Goal: Task Accomplishment & Management: Complete application form

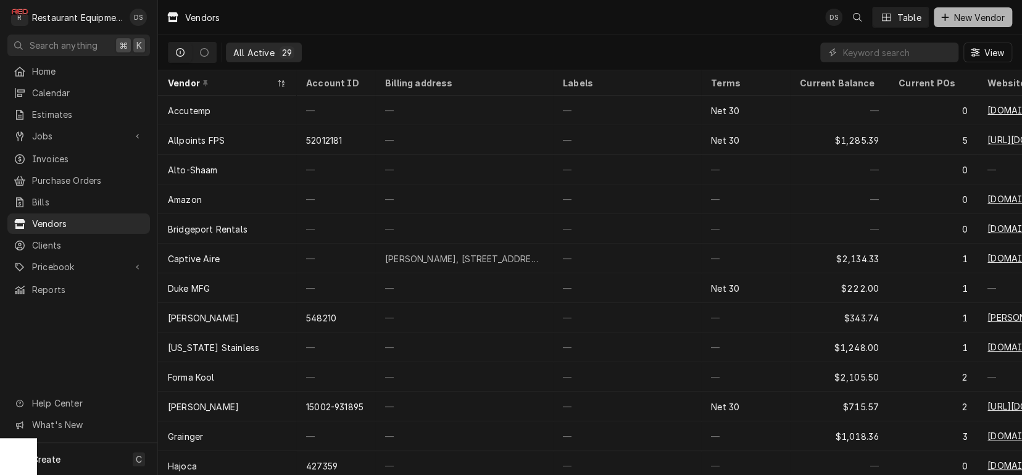
click at [951, 19] on span "New Vendor" at bounding box center [979, 17] width 56 height 13
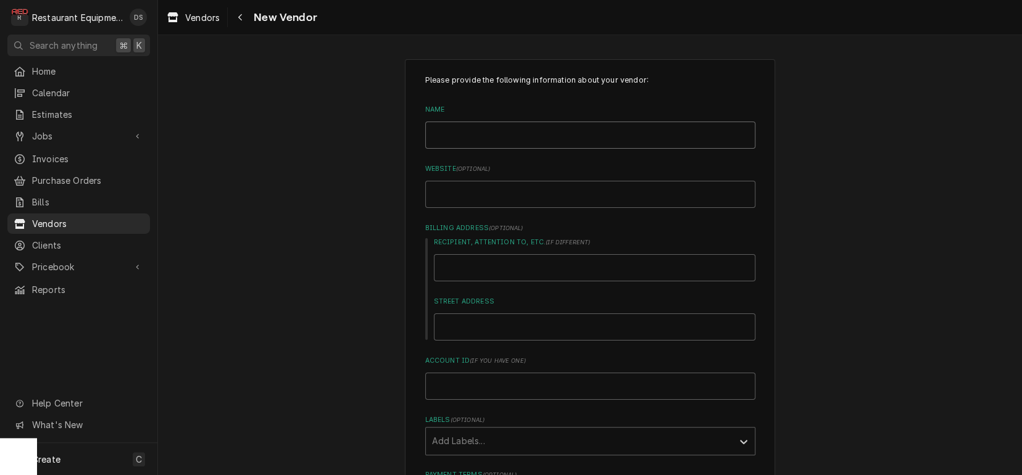
type input "E"
type textarea "x"
type input "Em"
type textarea "x"
type input "Eme"
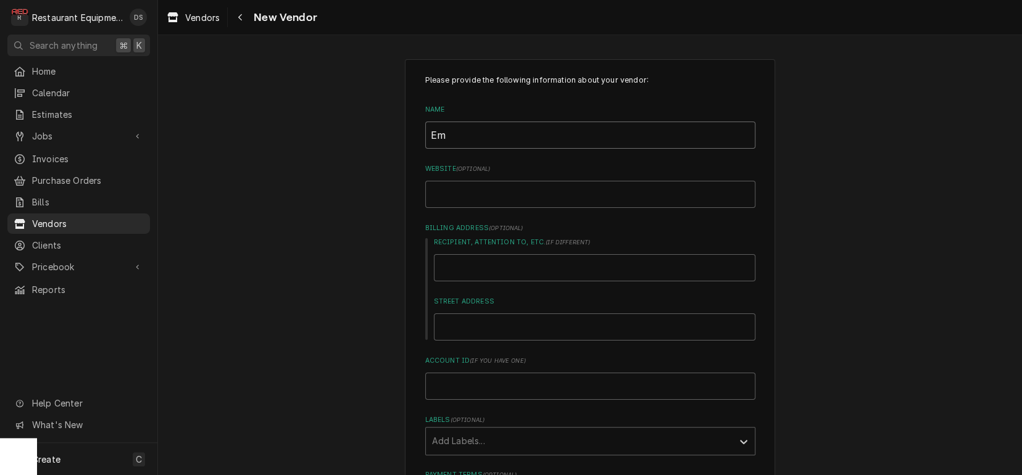
type textarea "x"
type input "Emer"
type textarea "x"
type input "Emerg"
type textarea "x"
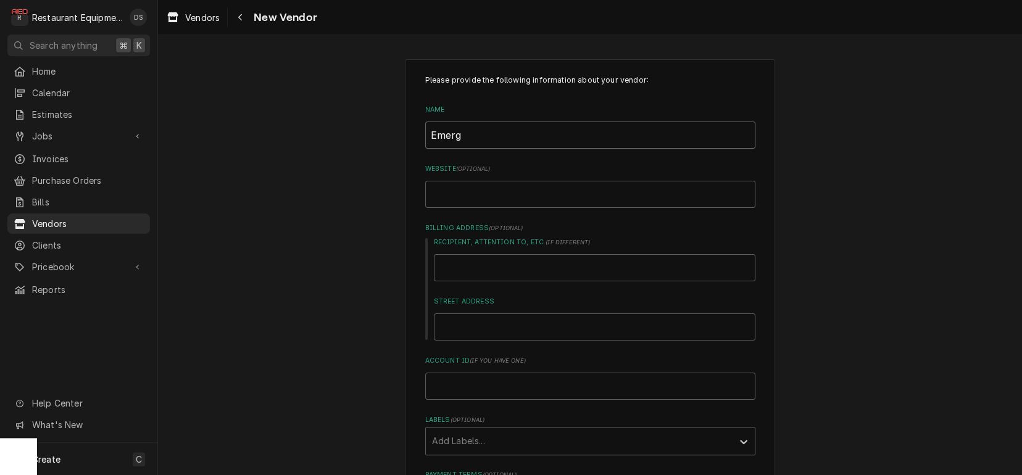
type input "Emerge"
type textarea "x"
type input "Emergen"
type textarea "x"
type input "Emergenc"
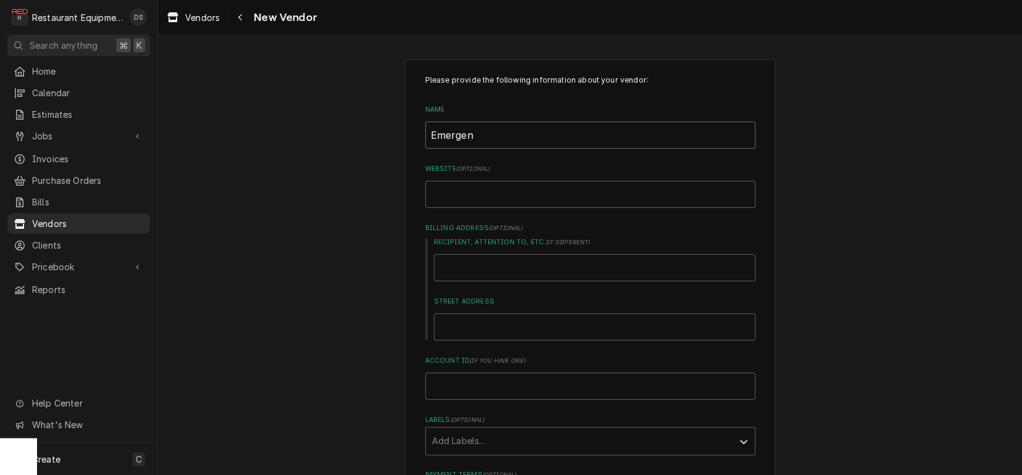
type textarea "x"
type input "Emergency"
type textarea "x"
type input "Emergency"
type textarea "x"
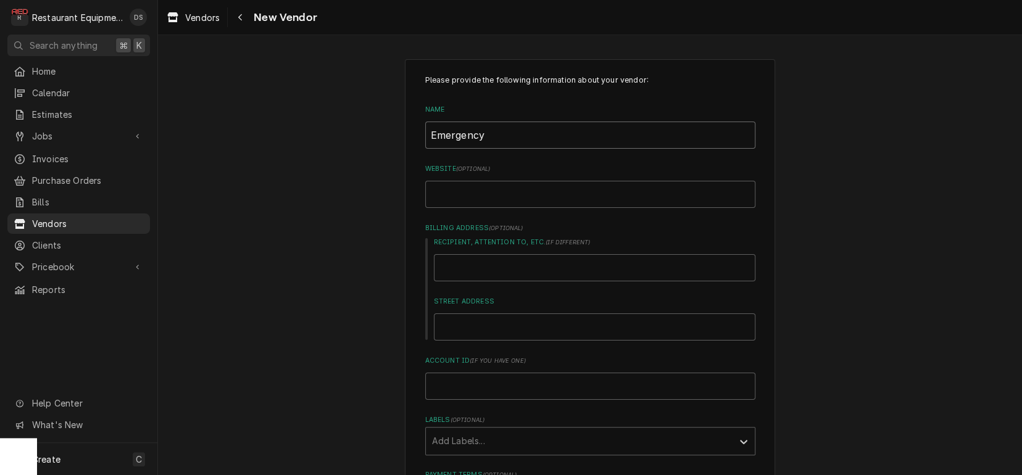
type input "Emergency L"
type textarea "x"
type input "Emergency Li"
type textarea "x"
type input "Emergency Lig"
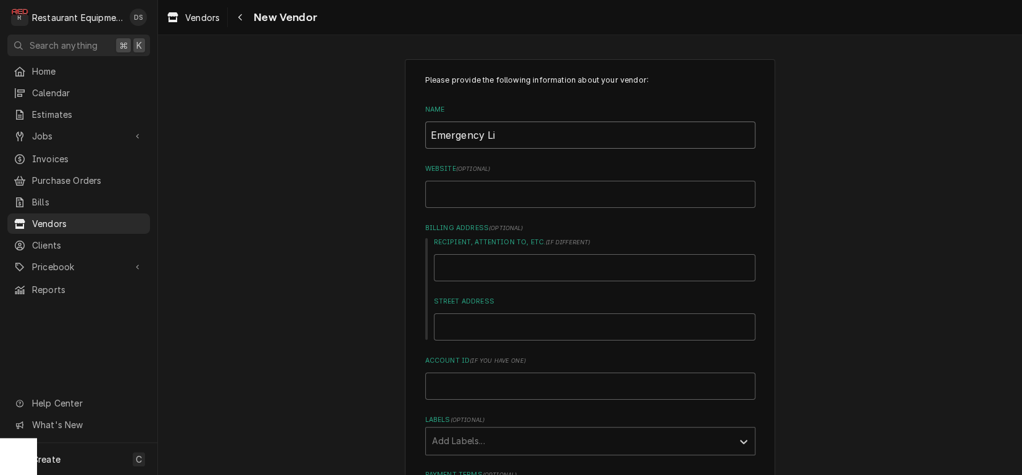
type textarea "x"
type input "Emergency Ligh"
type textarea "x"
type input "Emergency Light"
type textarea "x"
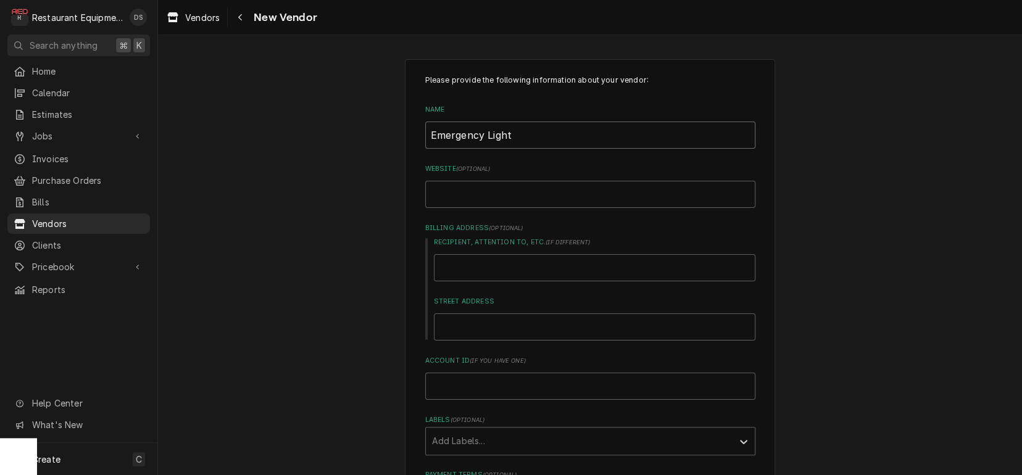
type input "Emergency Lighti"
type textarea "x"
type input "Emergency Lightin"
type textarea "x"
type input "Emergency Lighting"
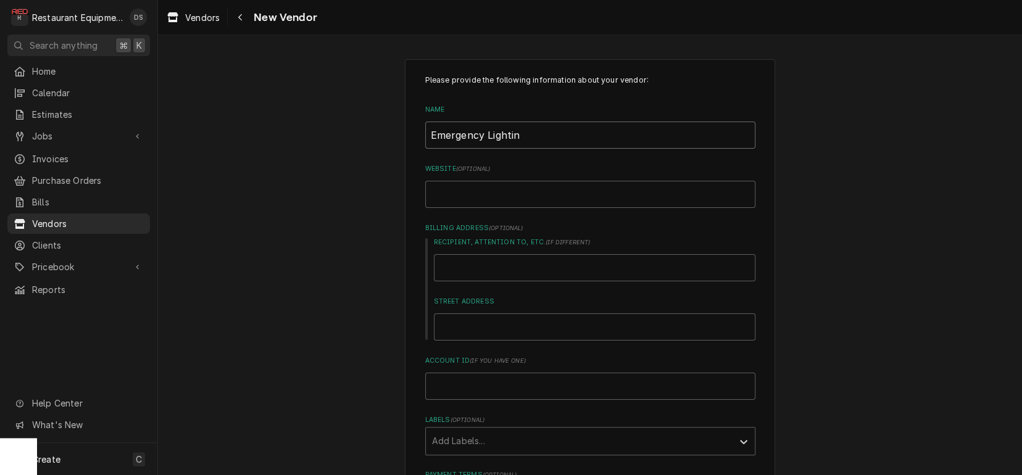
type textarea "x"
type input "Emergency Lighting"
type input "e"
type textarea "x"
type input "em"
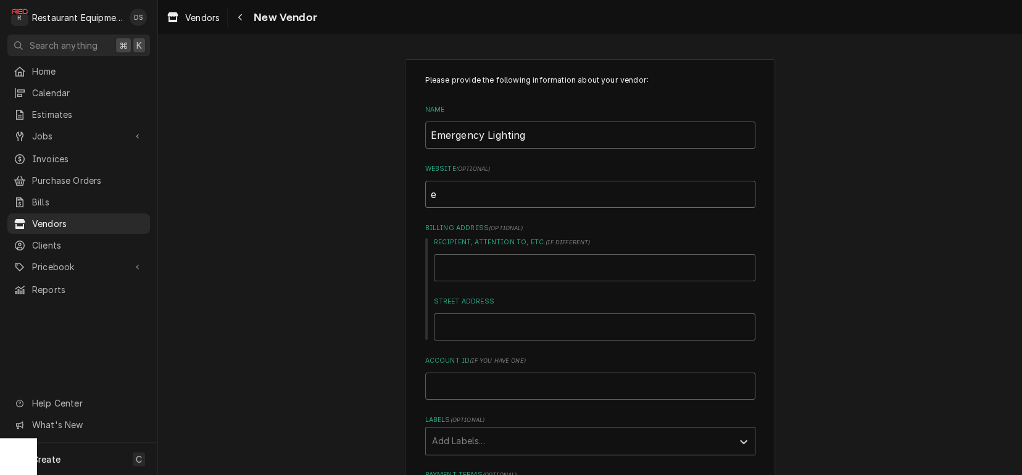
type textarea "x"
type input "eme"
type textarea "x"
type input "emer"
type textarea "x"
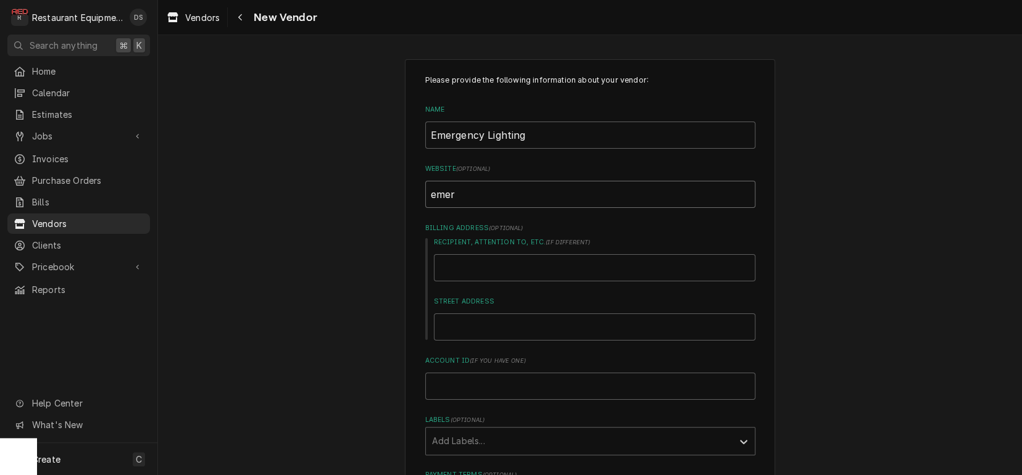
type input "emerg"
type textarea "x"
type input "emerge"
type textarea "x"
type input "emergen"
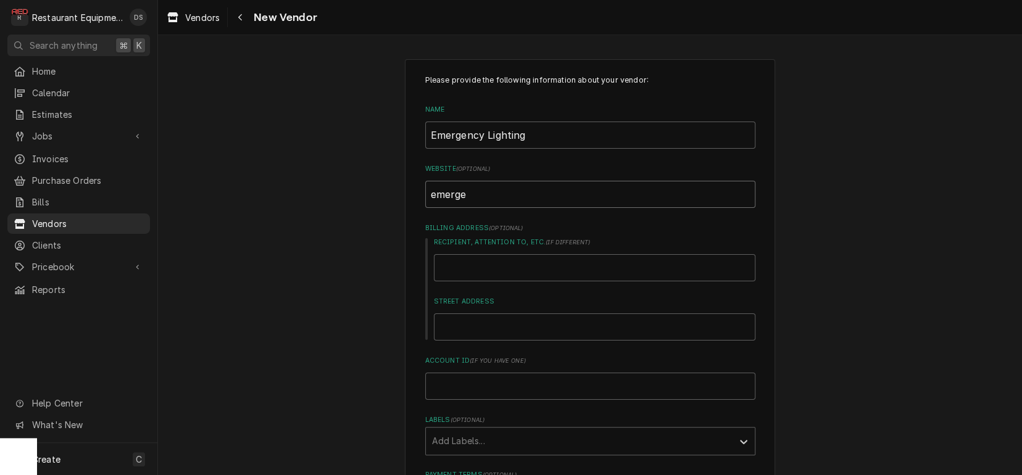
type textarea "x"
type input "emergenc"
type textarea "x"
type input "emergency"
type textarea "x"
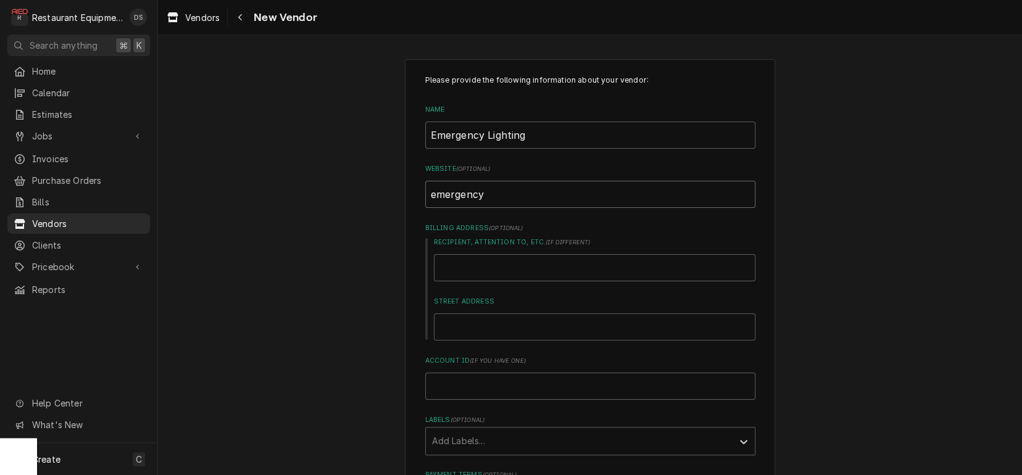
type input "emergencyl"
type textarea "x"
type input "emergencyli"
type textarea "x"
type input "emergencylig"
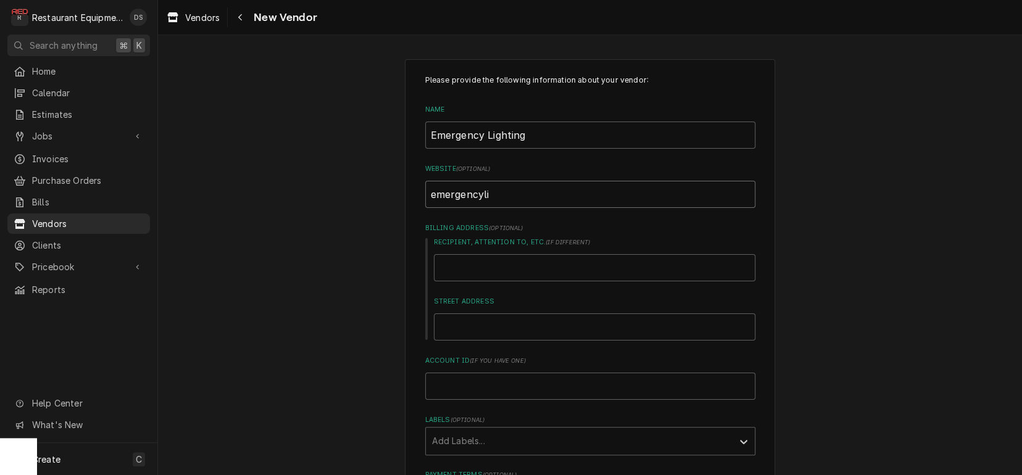
type textarea "x"
type input "emergencyligh"
type textarea "x"
type input "emergencylight"
type textarea "x"
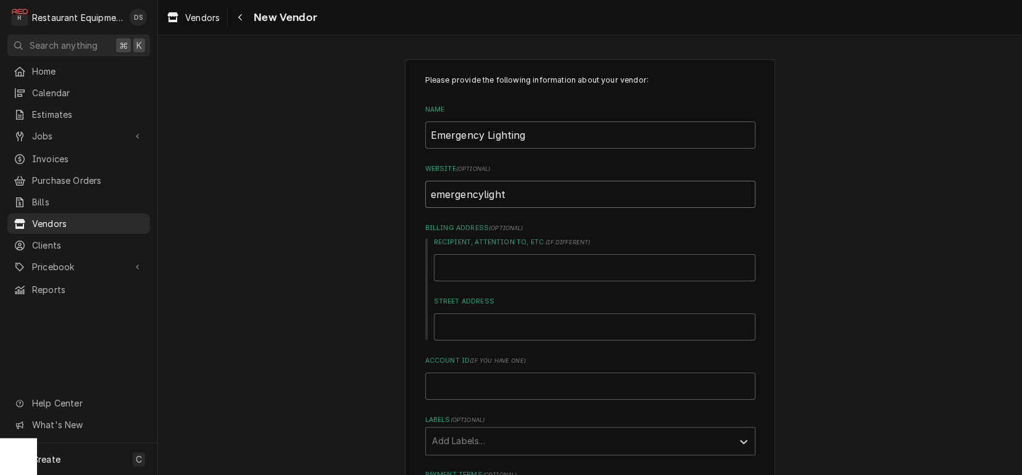
type input "emergencylighti"
type textarea "x"
type input "emergencylightin"
type textarea "x"
type input "emergencylighting"
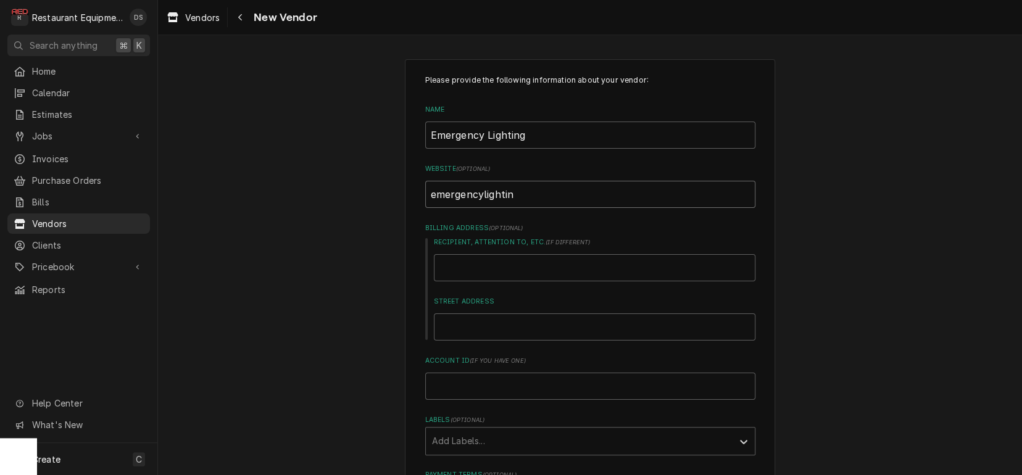
type textarea "x"
type input "emergency lighting."
type textarea "x"
type input "emergency lighting.c"
type textarea "x"
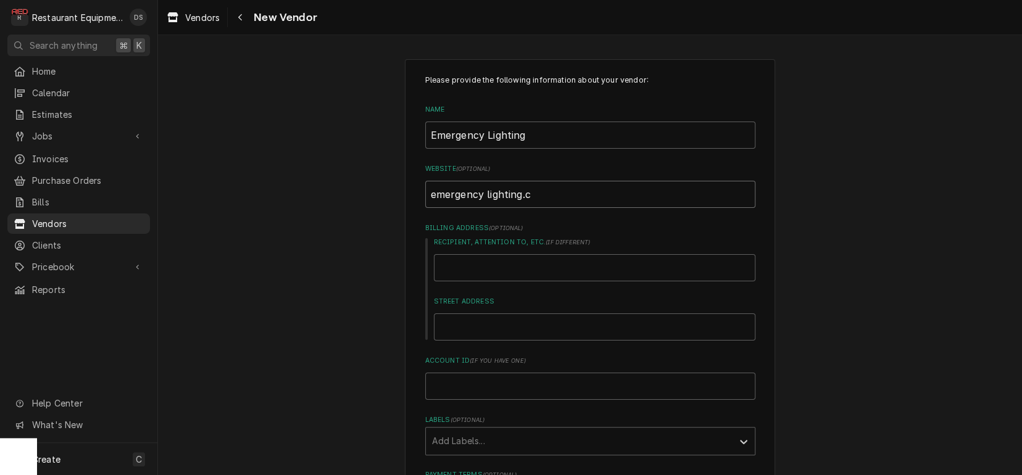
type input "emergency lighting.co"
type textarea "x"
type input "emergency lighting.com"
type textarea "x"
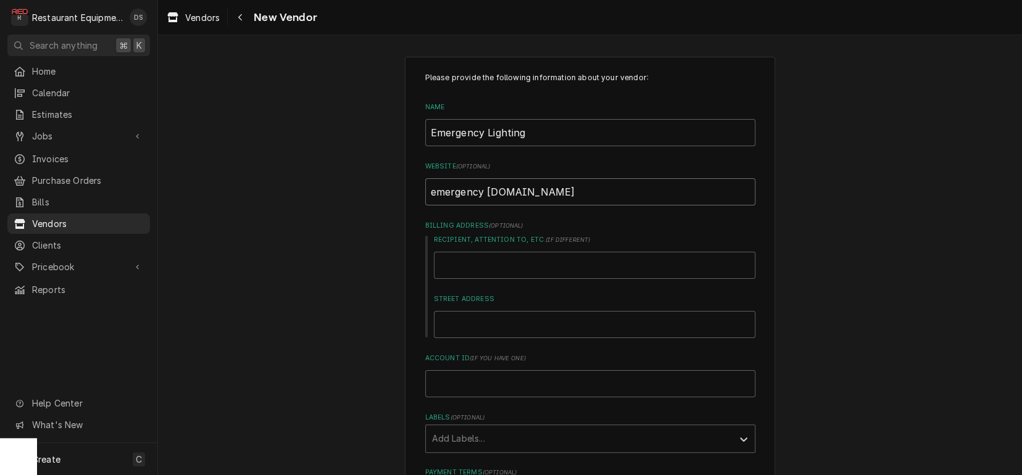
drag, startPoint x: 486, startPoint y: 192, endPoint x: 489, endPoint y: 198, distance: 6.9
click at [486, 192] on input "emergency lighting.com" at bounding box center [590, 191] width 330 height 27
type input "emergencylighting.com"
type textarea "x"
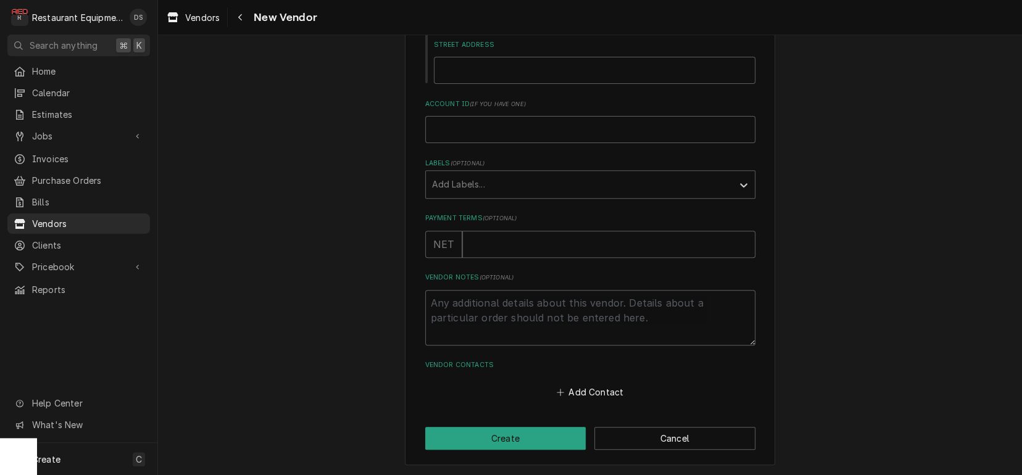
scroll to position [0, 0]
type input "emergencylighting.com"
click at [523, 436] on button "Create" at bounding box center [505, 438] width 161 height 23
type textarea "x"
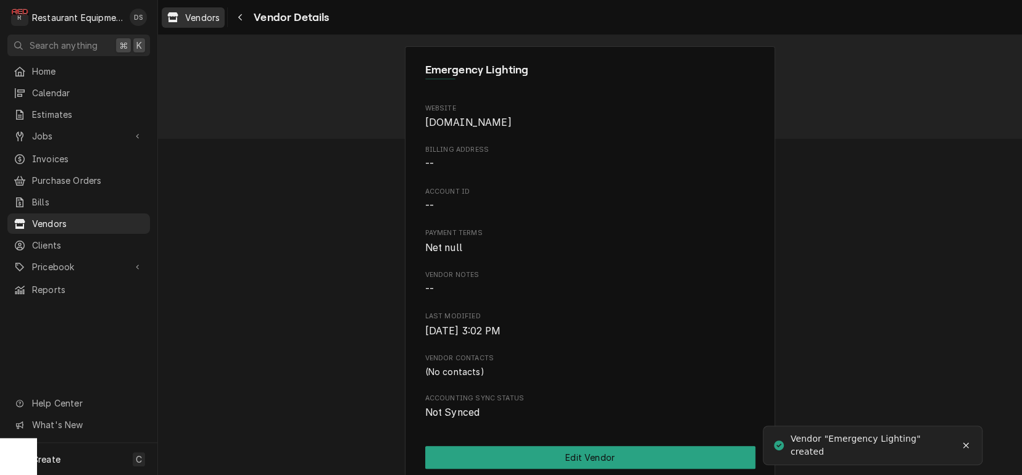
click at [199, 20] on span "Vendors" at bounding box center [202, 17] width 35 height 13
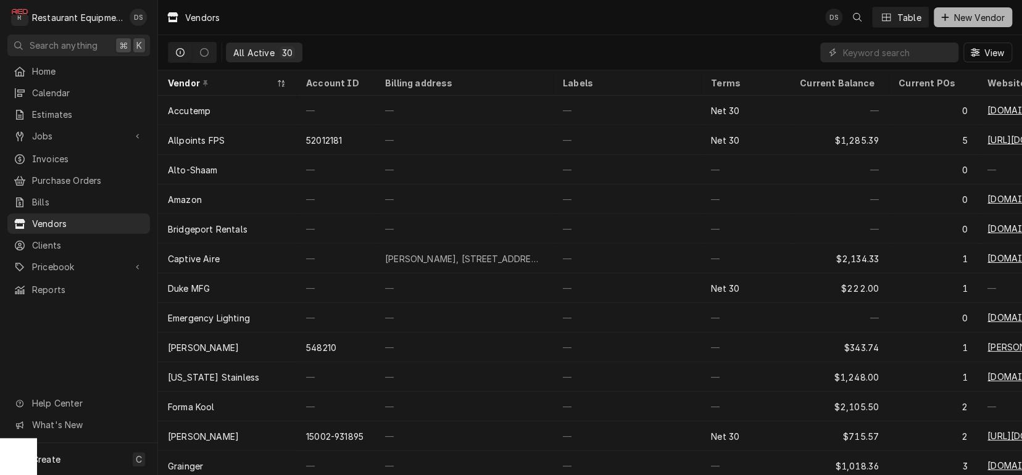
click at [956, 20] on span "New Vendor" at bounding box center [979, 17] width 56 height 13
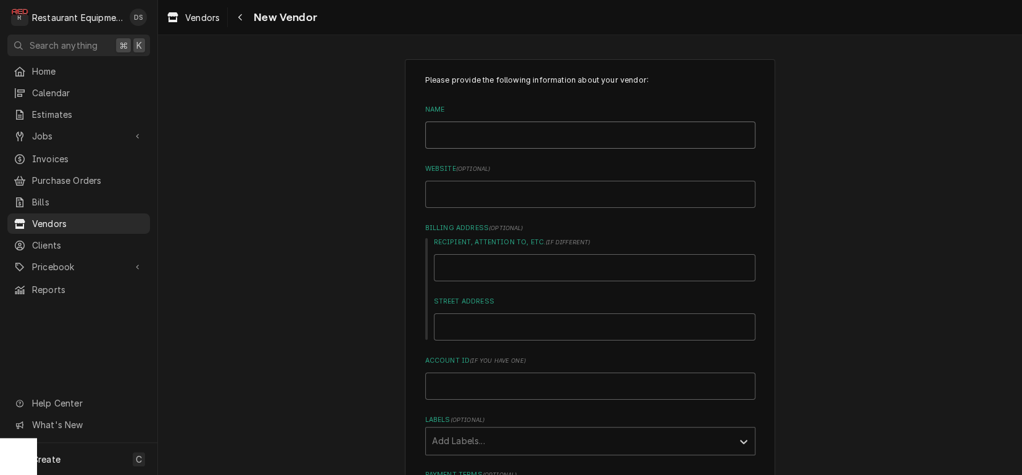
scroll to position [1, 0]
type input "A"
type textarea "x"
type input "Al"
type textarea "x"
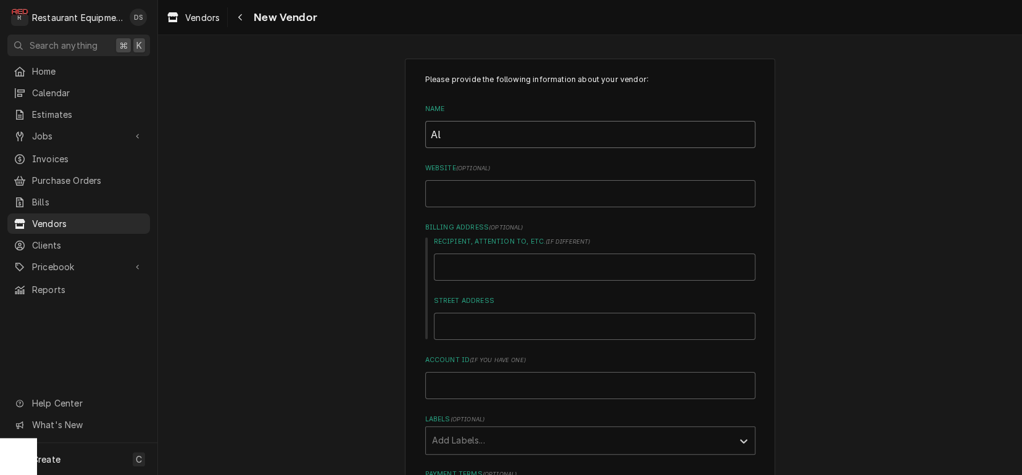
type input "Ala"
type textarea "x"
type input "Alar"
type textarea "x"
type input "Alarm"
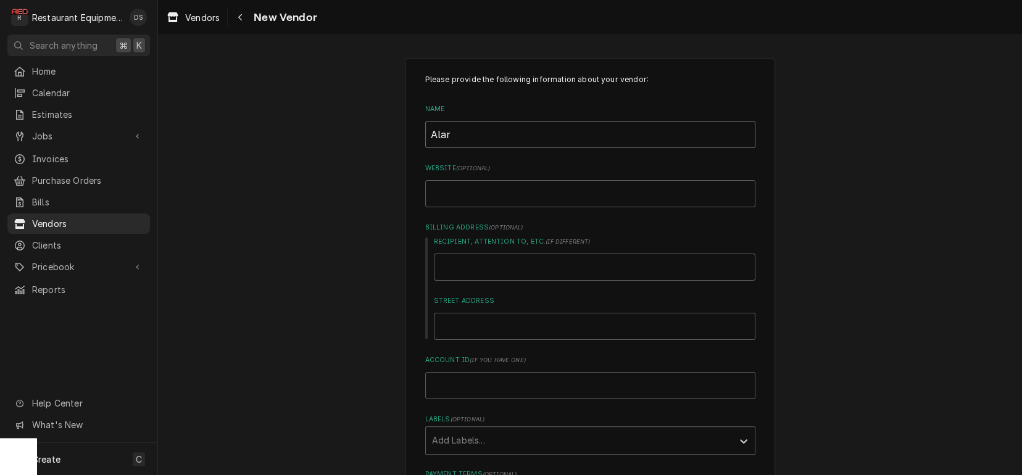
type textarea "x"
type input "AlarmS"
type textarea "x"
type input "Alarm"
type textarea "x"
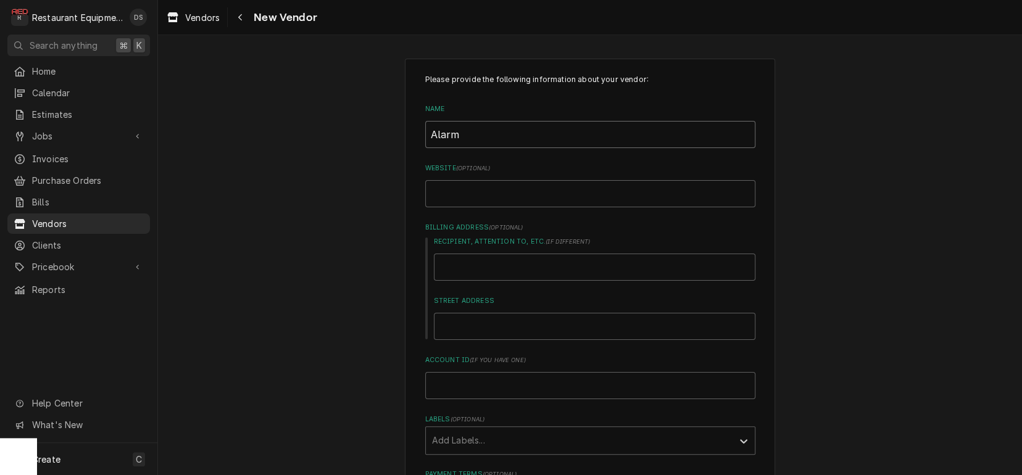
type input "Alarm"
type textarea "x"
type input "Alarm S"
type textarea "x"
type input "Alarm St"
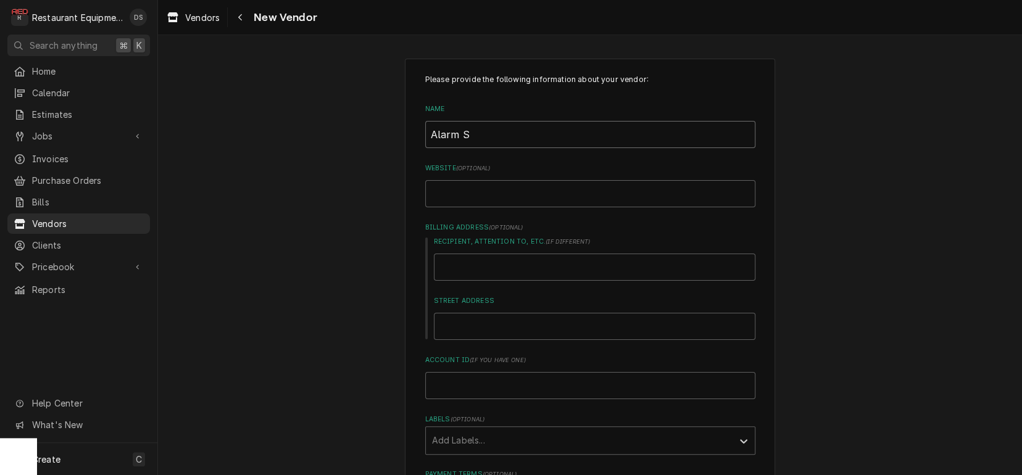
type textarea "x"
type input "Alarm S"
type textarea "x"
type input "Alarm Sy"
type textarea "x"
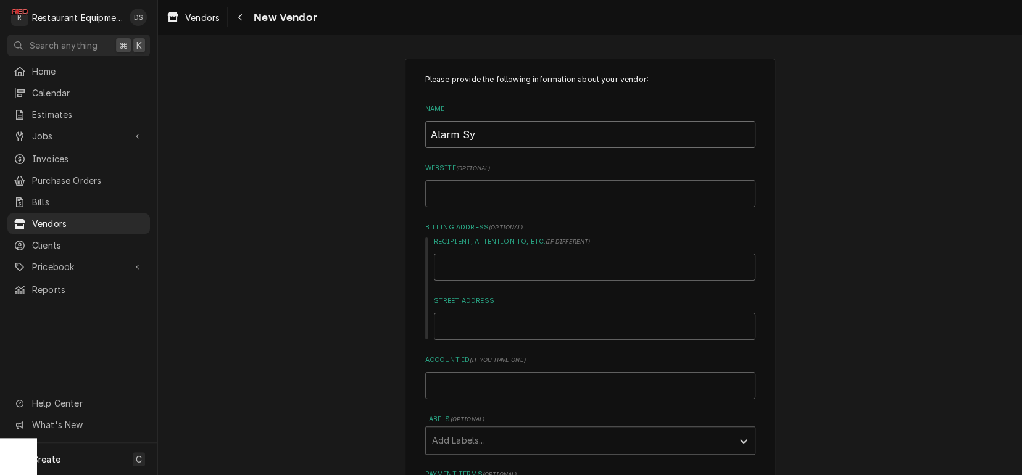
type input "Alarm Sys"
type textarea "x"
type input "Alarm Syst"
type textarea "x"
type input "Alarm Syste"
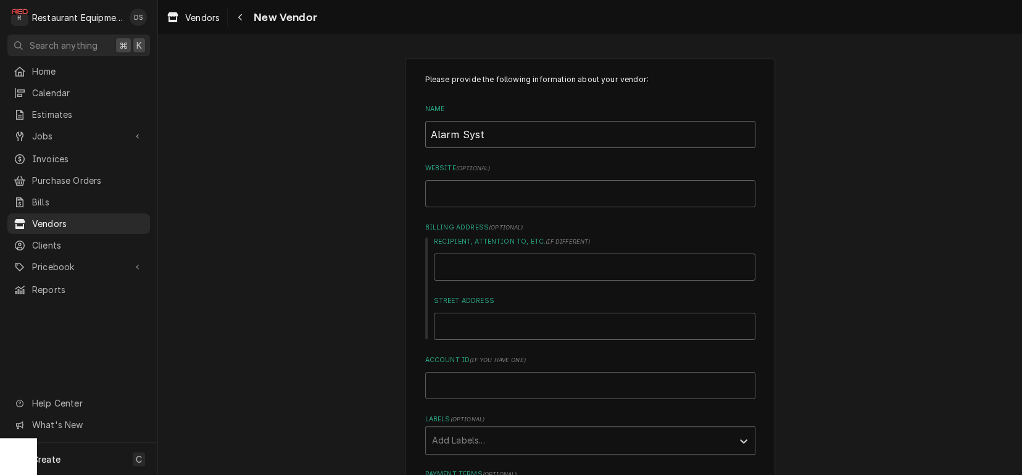
type textarea "x"
type input "Alarm System"
type textarea "x"
type input "Alarm System"
type textarea "x"
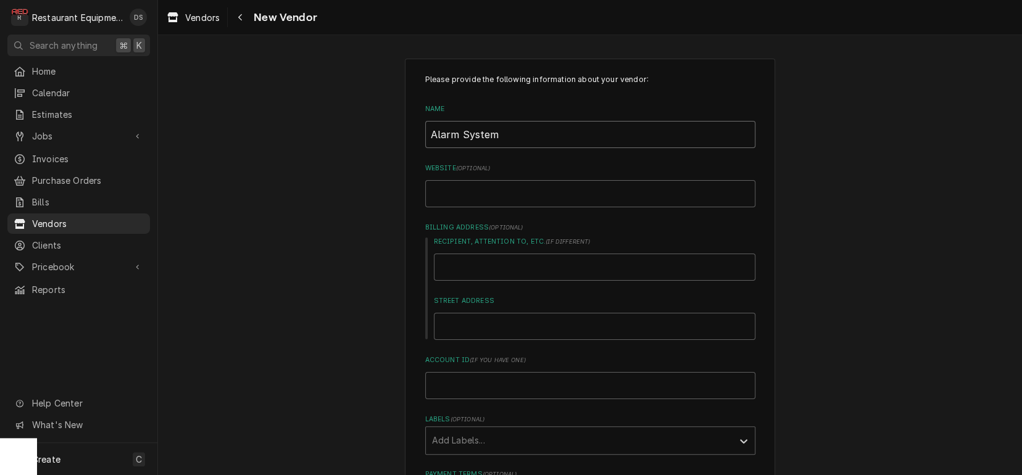
type input "Alarm System S"
type textarea "x"
type input "Alarm System St"
type textarea "x"
type input "Alarm System Sto"
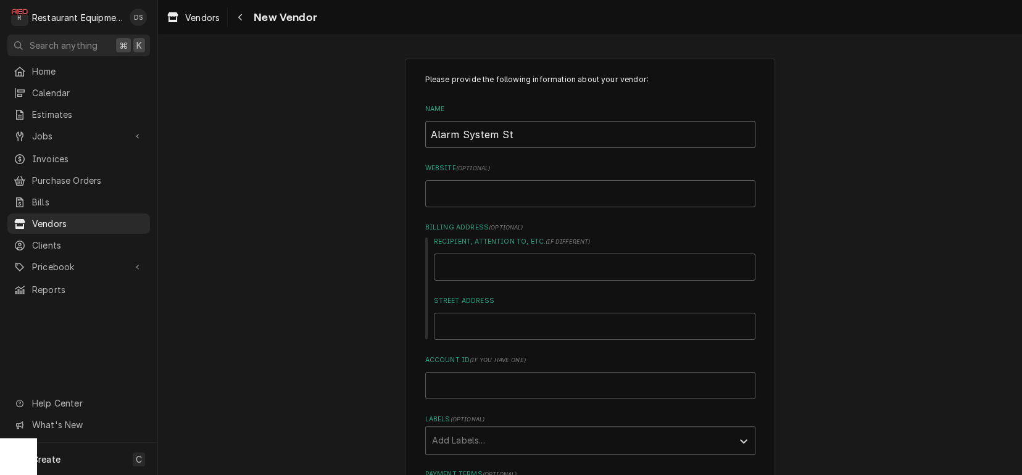
type textarea "x"
type input "Alarm System Stor"
type textarea "x"
type input "Alarm System Store"
type textarea "x"
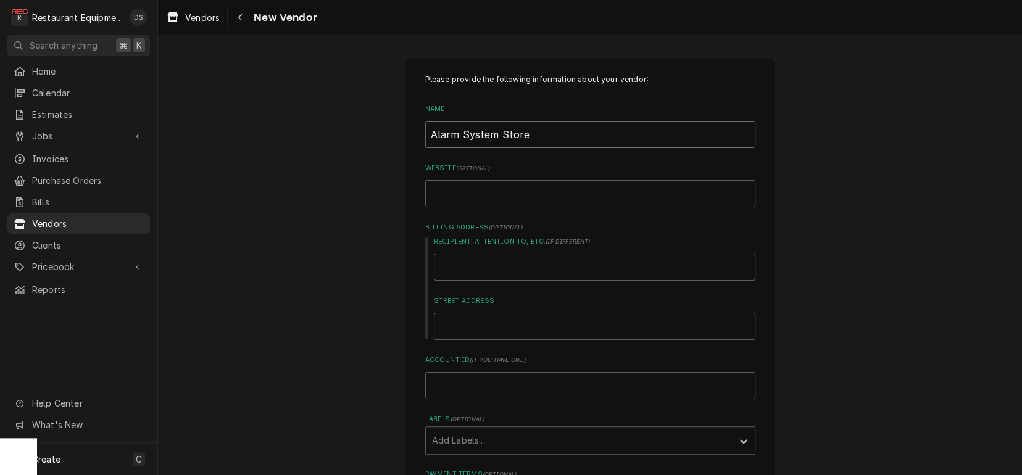
type input "Alarm System Store"
type input "a"
type textarea "x"
type input "al"
type textarea "x"
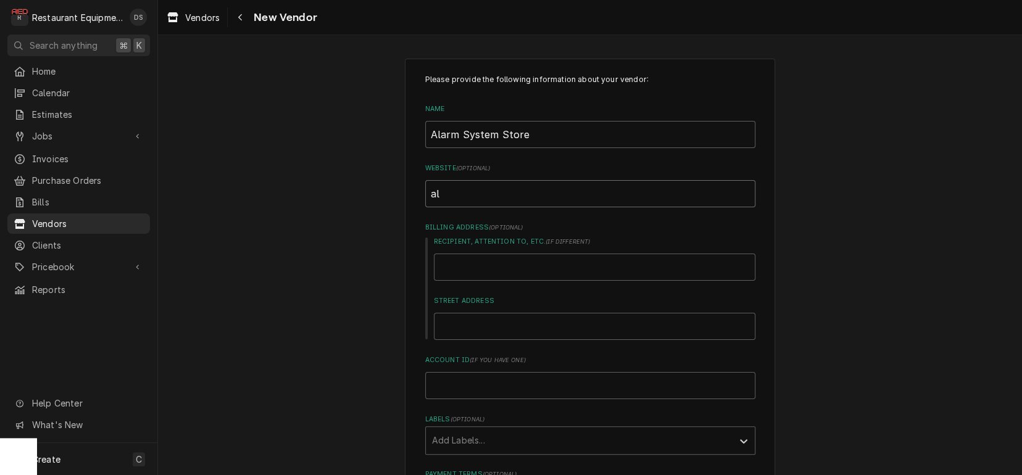
type input "ala"
type textarea "x"
type input "alar"
type textarea "x"
type input "alarm"
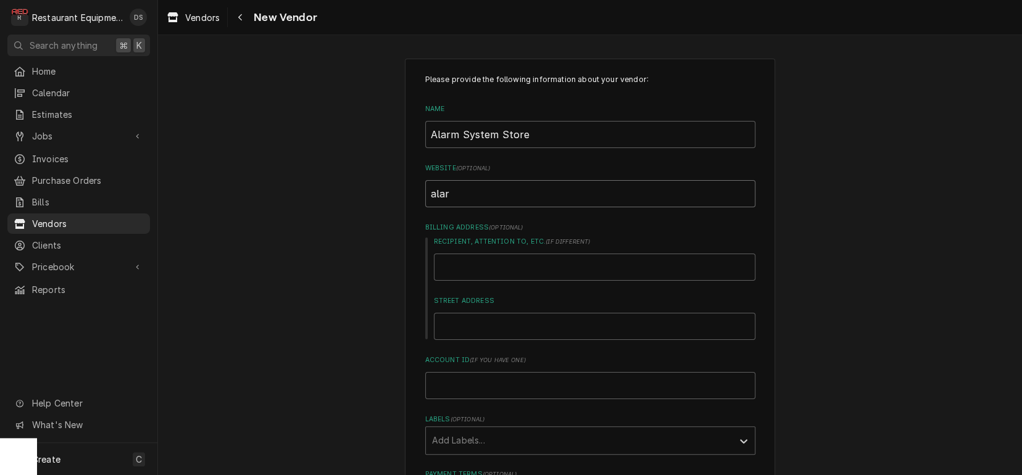
type textarea "x"
type input "alarms"
type textarea "x"
type input "alarmsy"
type textarea "x"
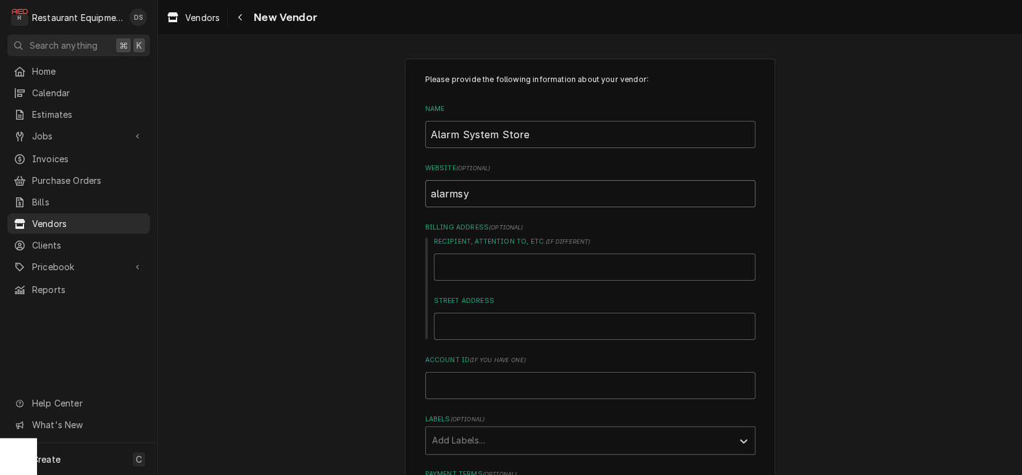
type input "alarmsys"
type textarea "x"
type input "alarmsyst"
type textarea "x"
type input "alarmsyste"
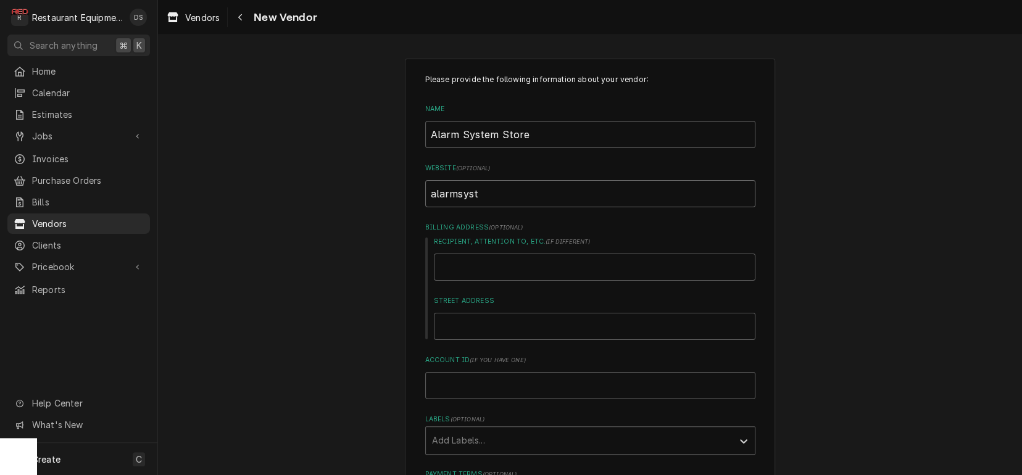
type textarea "x"
type input "alarmsystem"
type textarea "x"
type input "alarmsystems"
type textarea "x"
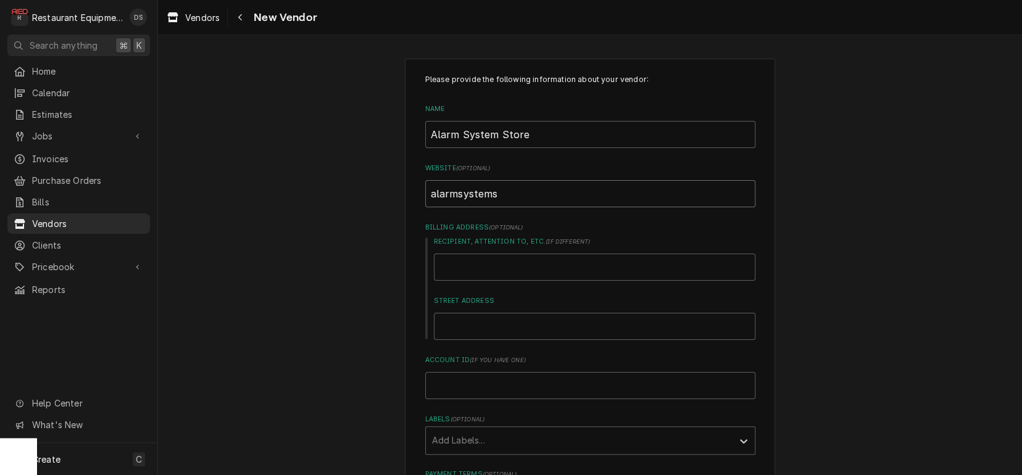
type input "alarmsystemst"
type textarea "x"
type input "alarmsystemsto"
type textarea "x"
type input "alarmsystemstor"
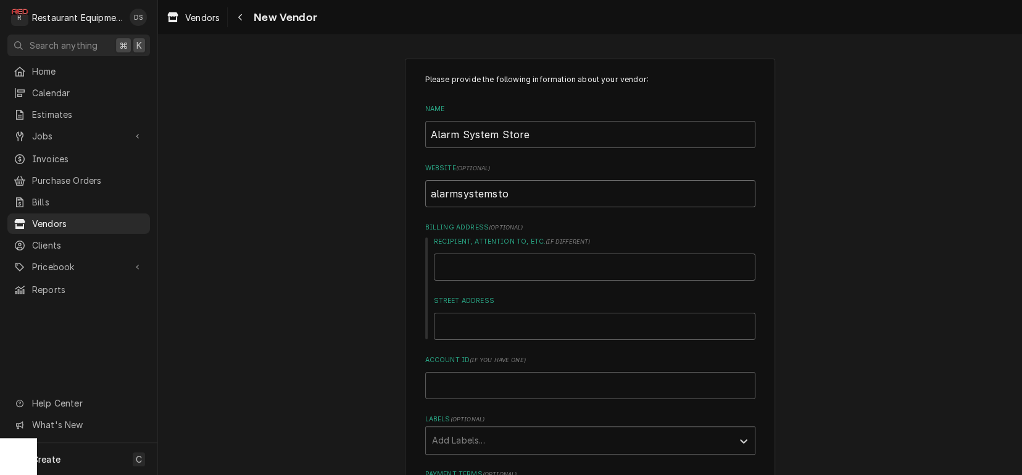
type textarea "x"
type input "alarmsystemstore"
type textarea "x"
type input "alarmsystemstore."
type textarea "x"
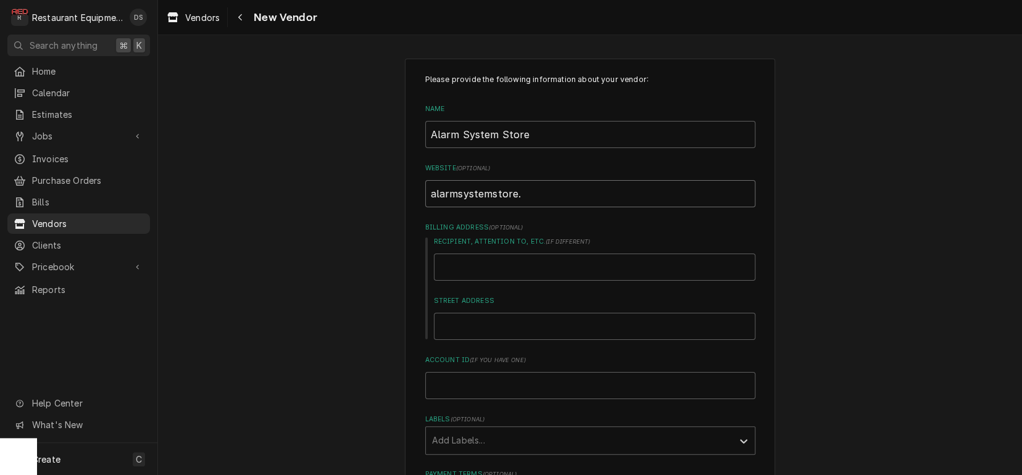
type input "alarmsystemstore.c"
type textarea "x"
type input "alarmsystemstore.co"
type textarea "x"
type input "[DOMAIN_NAME]"
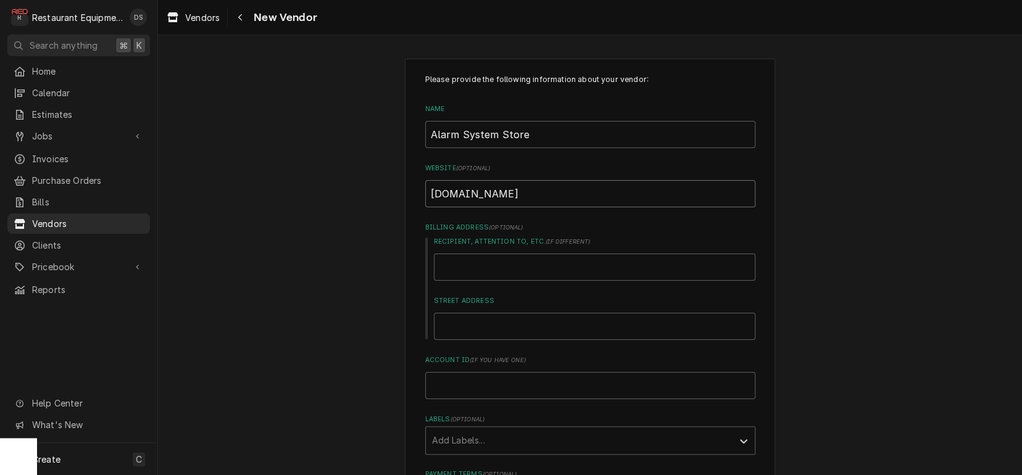
type textarea "x"
type input "[DOMAIN_NAME]"
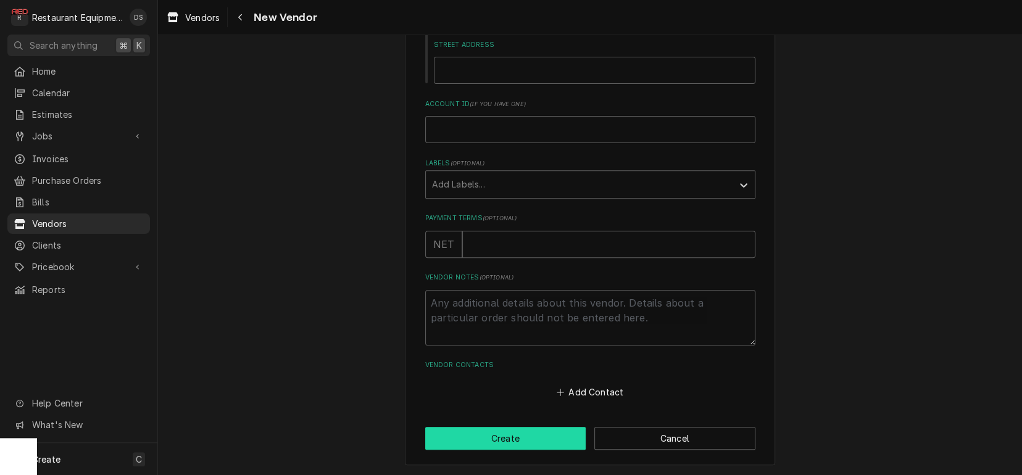
scroll to position [0, 0]
click at [502, 432] on button "Create" at bounding box center [505, 438] width 161 height 23
type textarea "x"
